Goal: Communication & Community: Participate in discussion

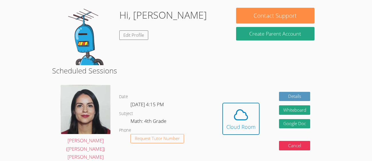
scroll to position [56, 0]
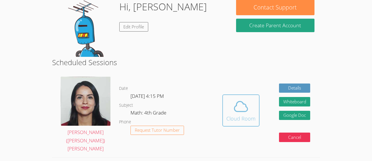
click at [235, 114] on div "Cloud Room" at bounding box center [241, 118] width 29 height 8
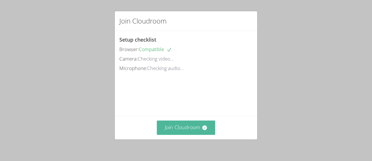
click at [168, 131] on button "Join Cloudroom" at bounding box center [186, 127] width 59 height 14
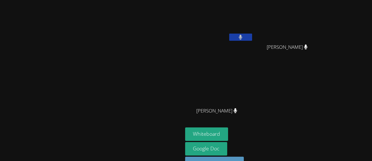
click at [85, 75] on video at bounding box center [91, 77] width 86 height 100
click at [90, 76] on video at bounding box center [91, 77] width 86 height 100
click at [81, 78] on video at bounding box center [91, 77] width 86 height 100
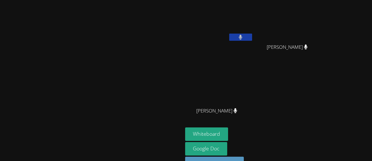
click at [81, 78] on video at bounding box center [91, 77] width 86 height 100
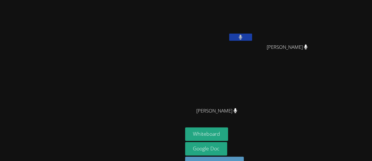
click at [81, 78] on video at bounding box center [91, 77] width 86 height 100
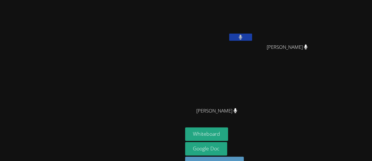
click at [81, 78] on video at bounding box center [91, 77] width 86 height 100
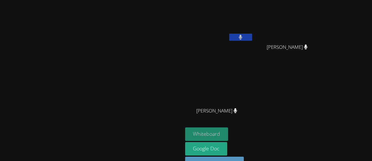
click at [229, 134] on button "Whiteboard" at bounding box center [206, 133] width 43 height 13
